Goal: Complete application form

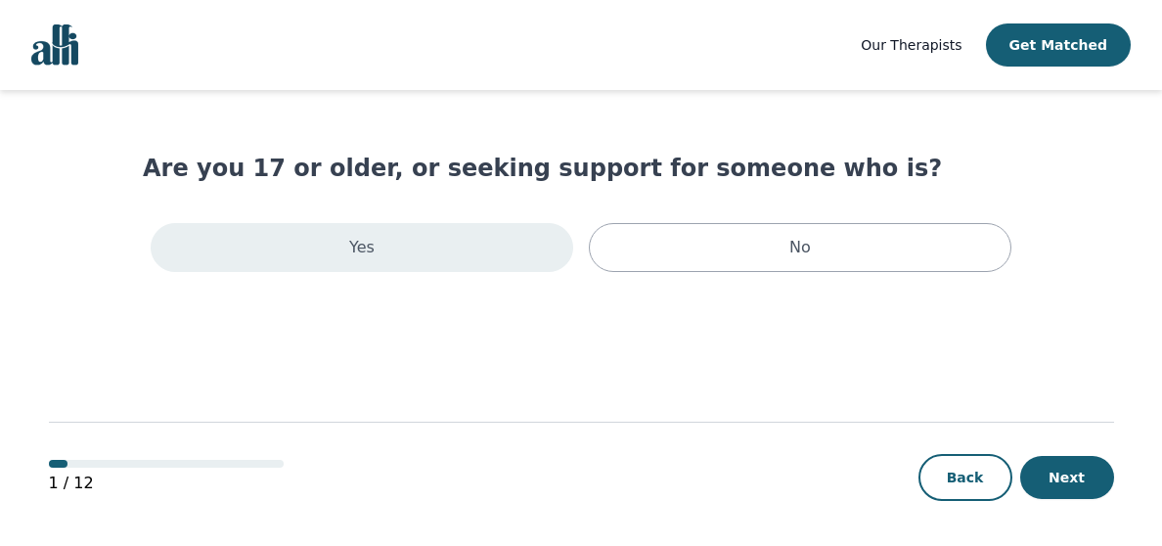
click at [391, 248] on div "Yes" at bounding box center [362, 247] width 422 height 49
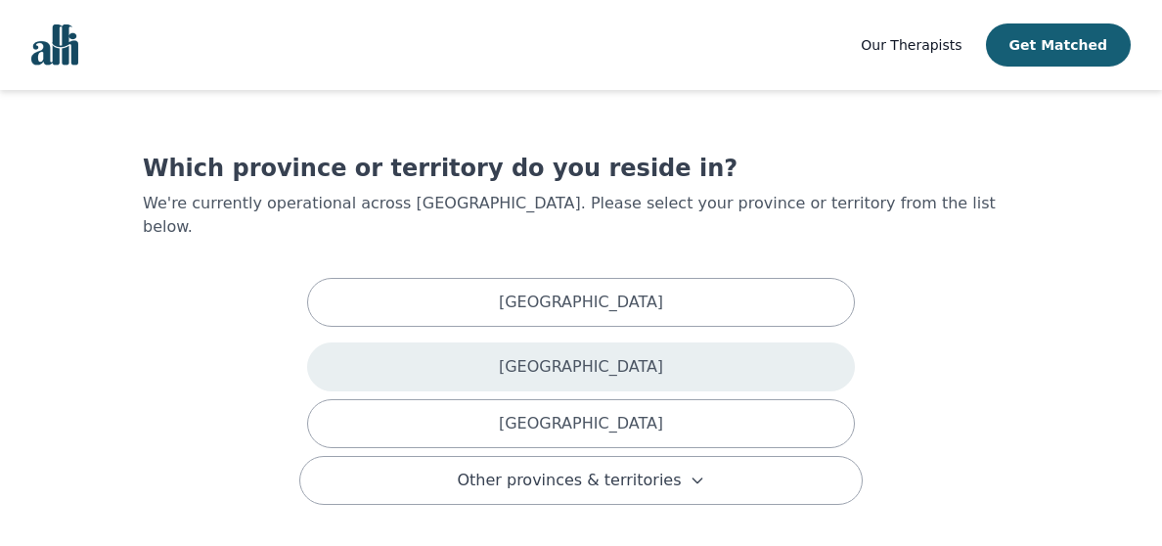
click at [651, 345] on div "[GEOGRAPHIC_DATA]" at bounding box center [581, 366] width 548 height 49
